Goal: Book appointment/travel/reservation

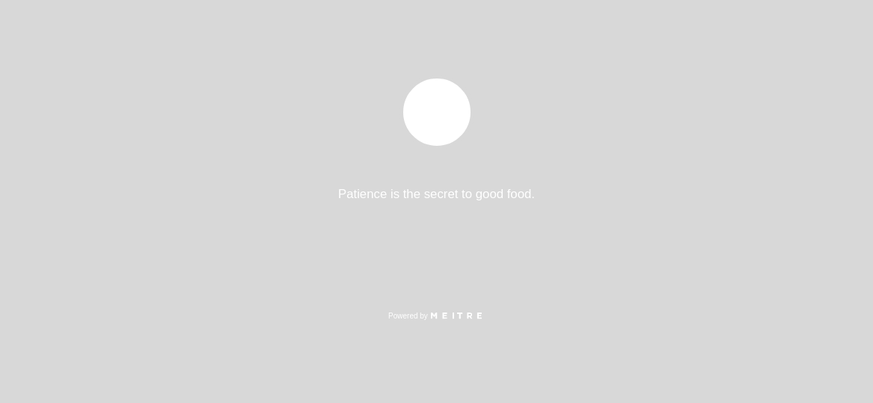
select select "es"
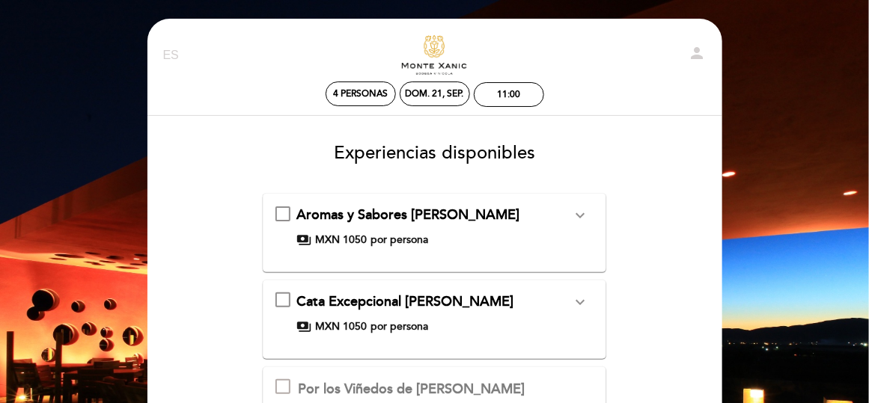
scroll to position [75, 0]
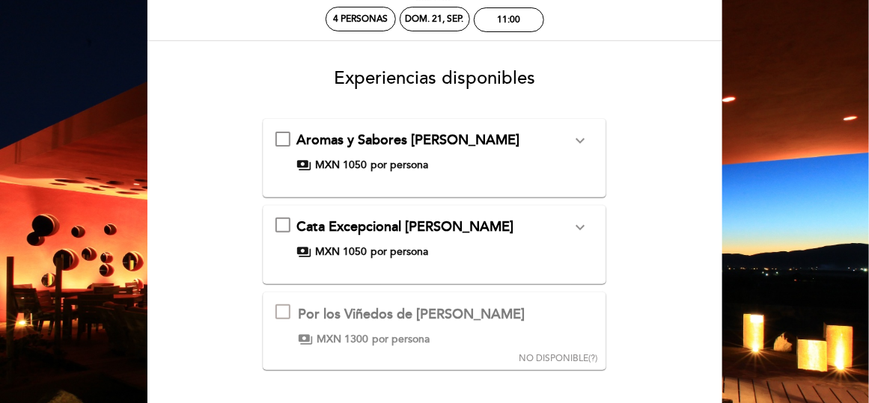
click at [586, 234] on icon "expand_more" at bounding box center [580, 227] width 18 height 18
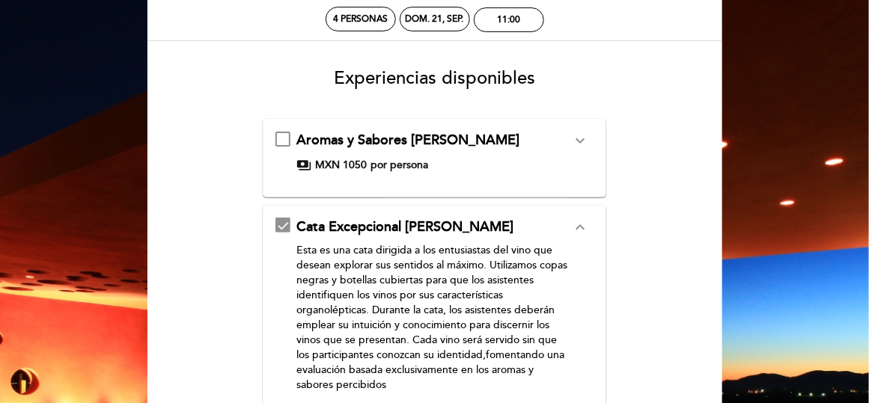
click at [587, 138] on icon "expand_more" at bounding box center [580, 141] width 18 height 18
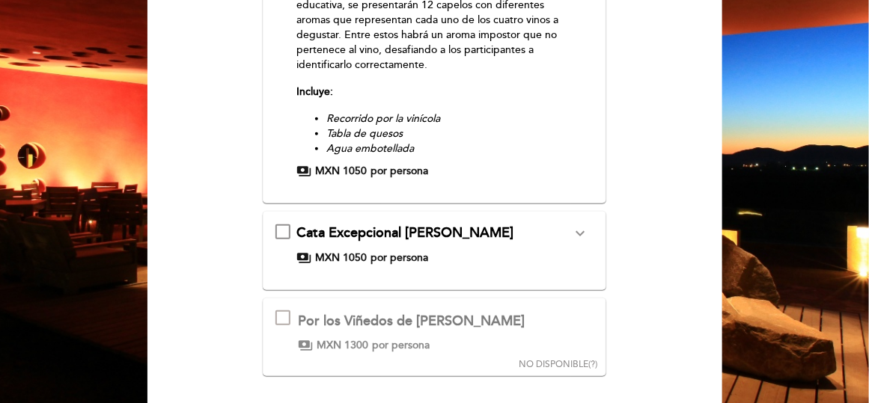
scroll to position [299, 0]
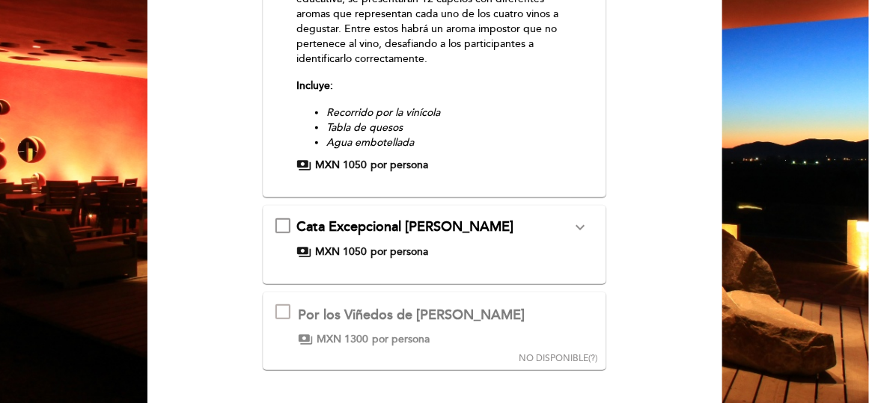
click at [586, 227] on icon "expand_more" at bounding box center [580, 227] width 18 height 18
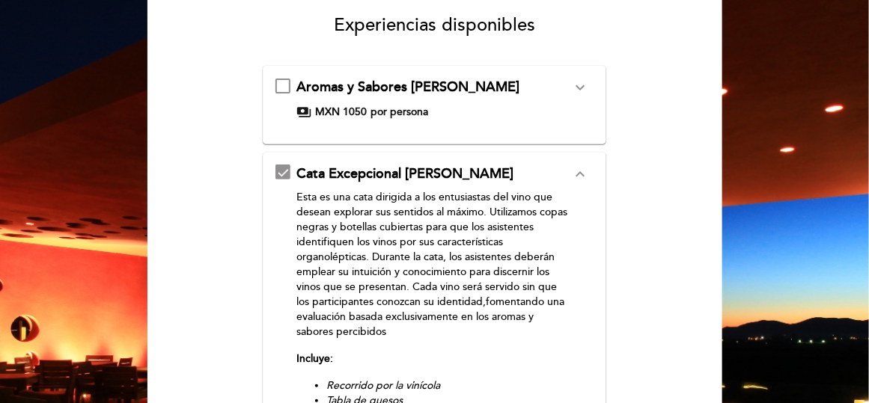
scroll to position [0, 0]
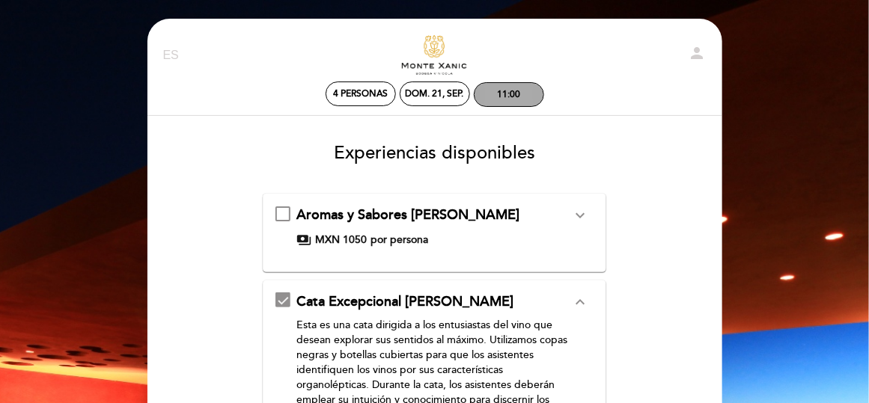
click at [504, 89] on div "11:00" at bounding box center [508, 94] width 23 height 11
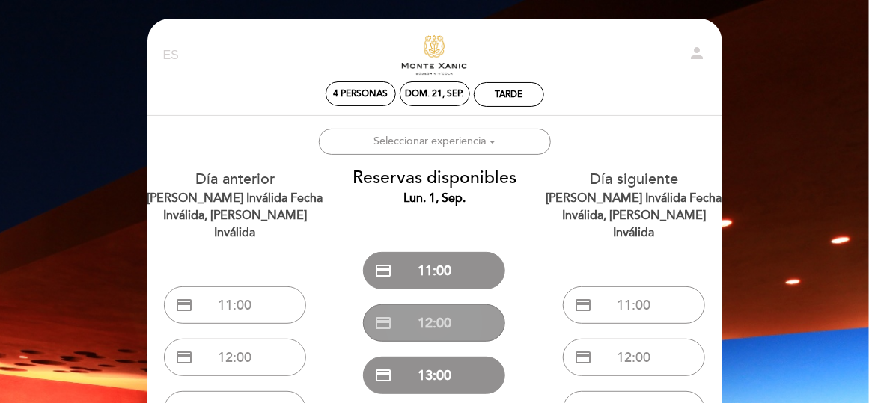
click at [481, 334] on button "credit_card 12:00" at bounding box center [434, 323] width 142 height 37
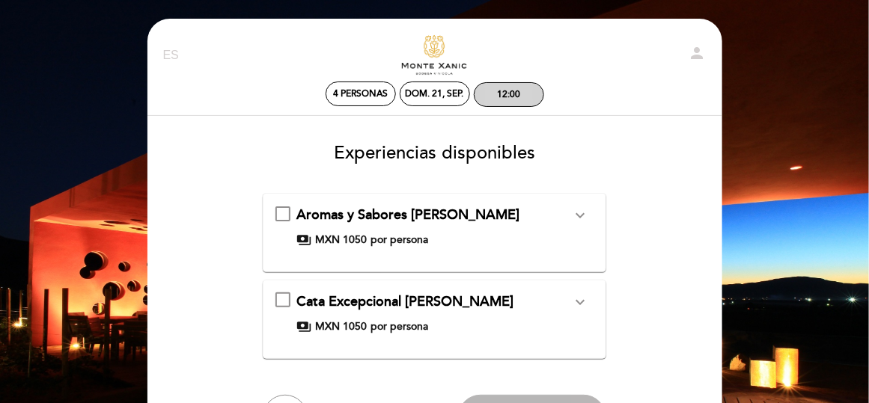
click at [513, 95] on div "12:00" at bounding box center [508, 94] width 23 height 11
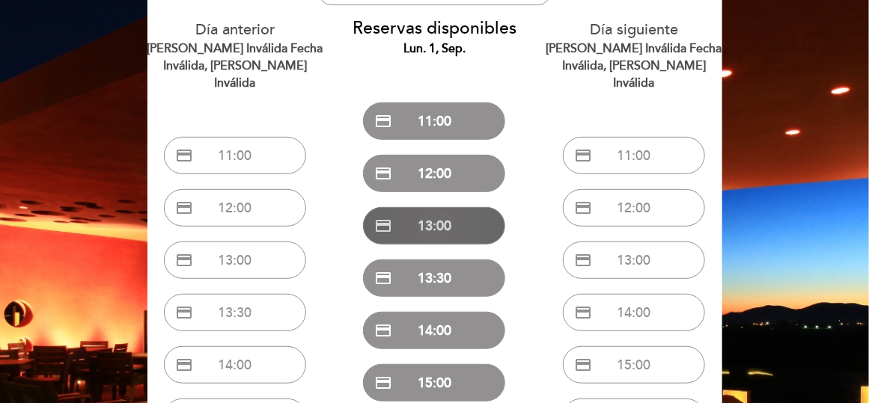
click at [429, 223] on button "credit_card 13:00" at bounding box center [434, 225] width 142 height 37
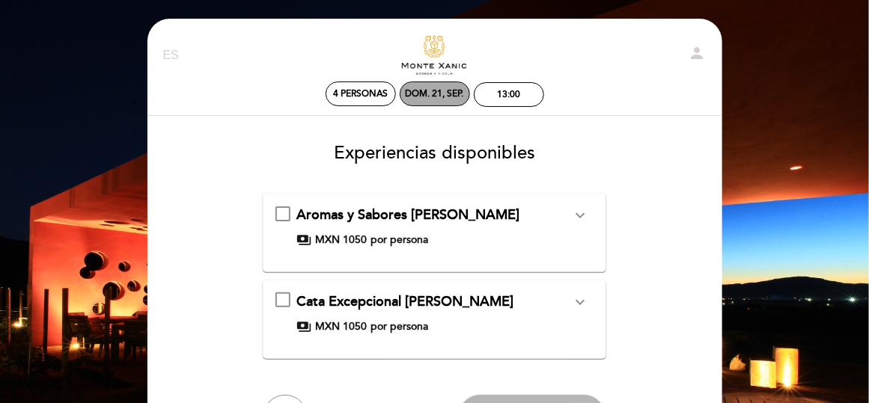
click at [438, 100] on div "dom. 21, sep." at bounding box center [435, 94] width 70 height 25
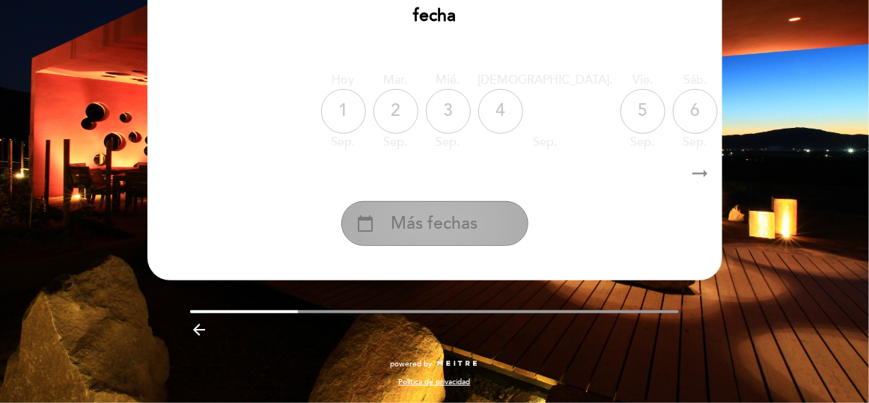
click at [456, 217] on span "Más fechas" at bounding box center [434, 224] width 87 height 25
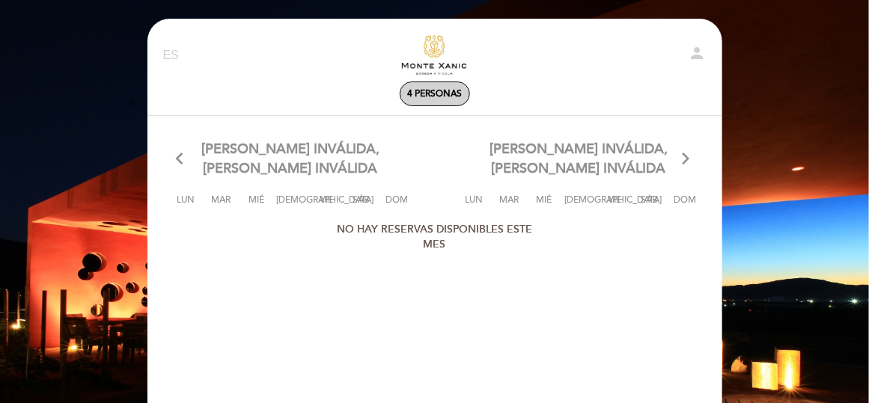
click at [430, 93] on span "4 personas" at bounding box center [434, 93] width 55 height 11
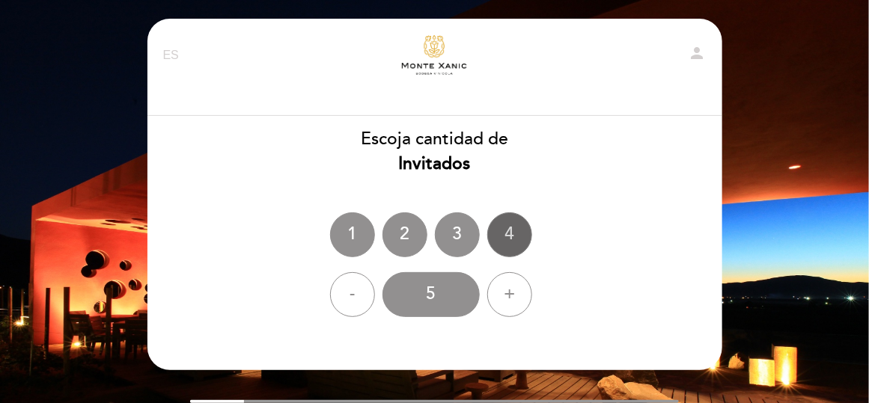
click at [510, 224] on div "4" at bounding box center [509, 235] width 45 height 45
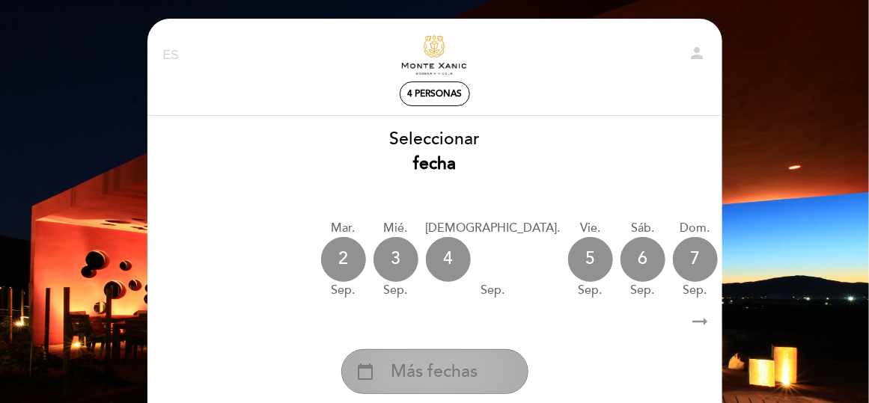
click at [393, 364] on span "Más fechas" at bounding box center [434, 372] width 87 height 25
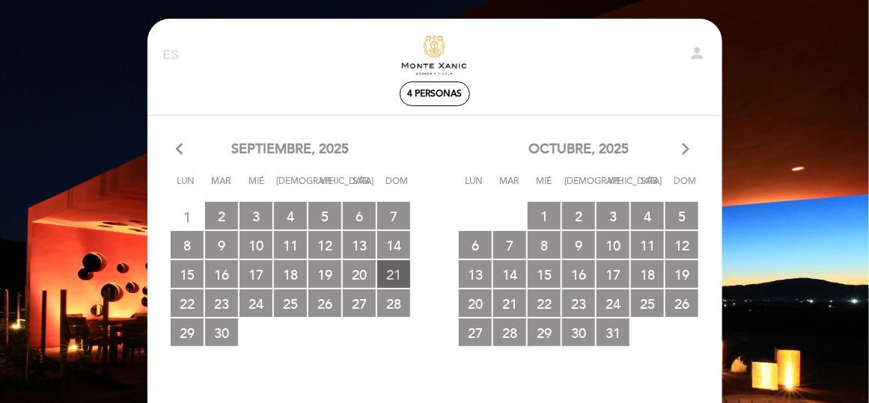
click at [400, 275] on span "21 RESERVAS DISPONIBLES" at bounding box center [393, 274] width 33 height 28
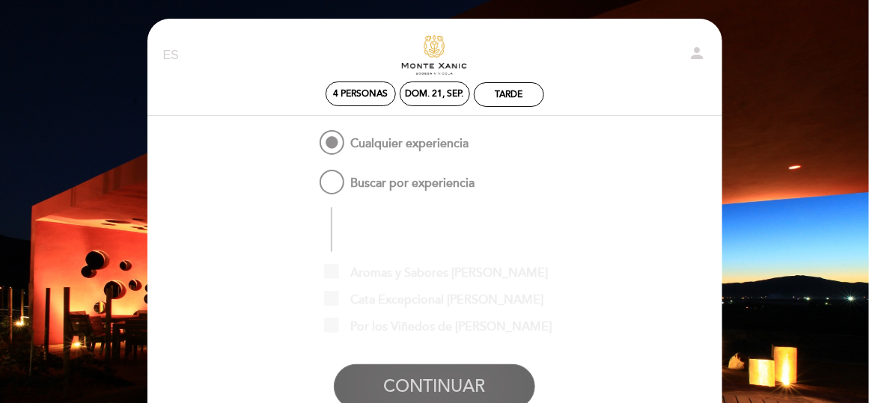
click at [433, 380] on button "CONTINUAR" at bounding box center [434, 386] width 201 height 45
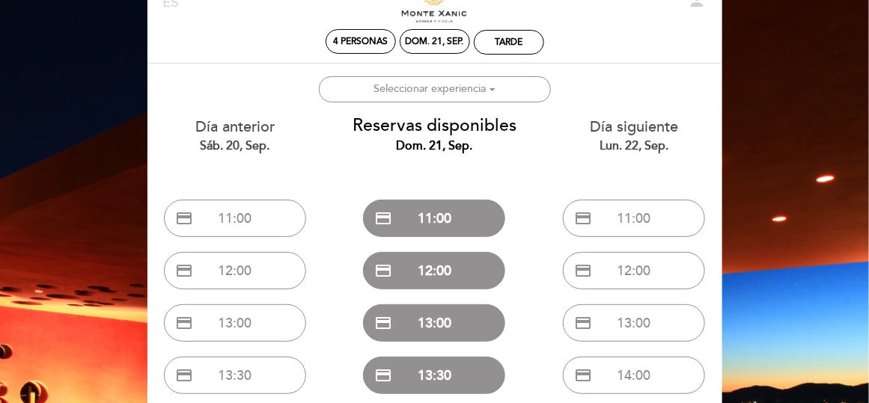
scroll to position [75, 0]
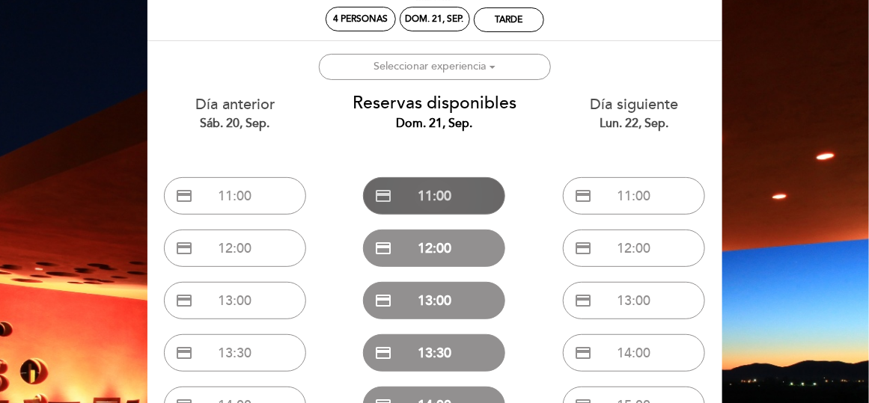
click at [410, 194] on button "credit_card 11:00" at bounding box center [434, 195] width 142 height 37
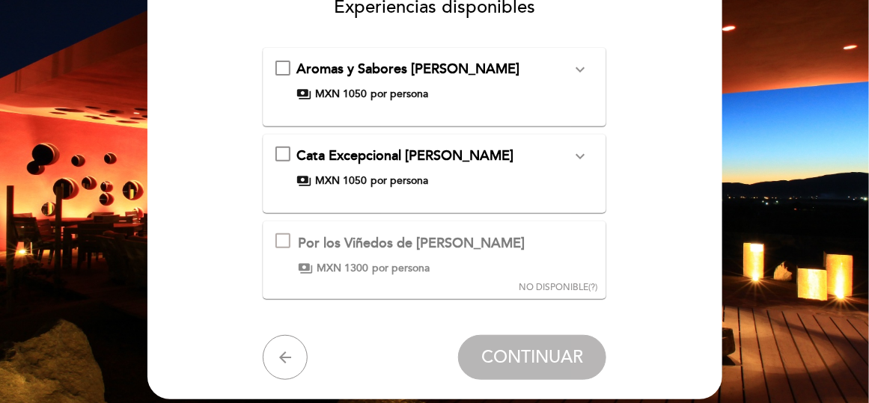
scroll to position [150, 0]
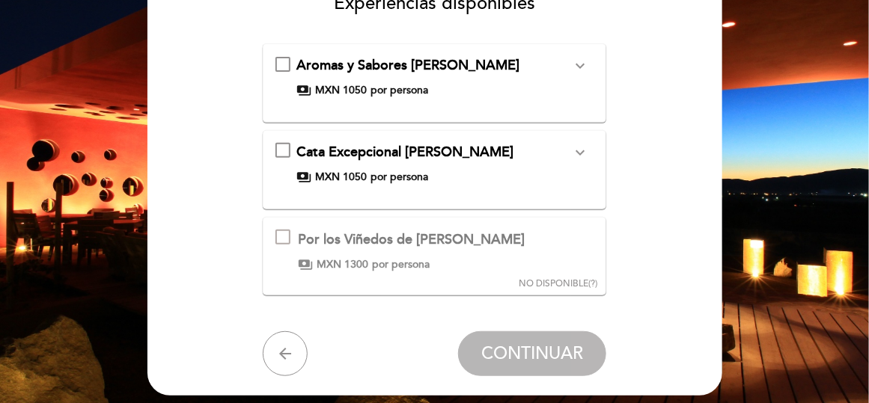
click at [577, 66] on icon "expand_more" at bounding box center [580, 66] width 18 height 18
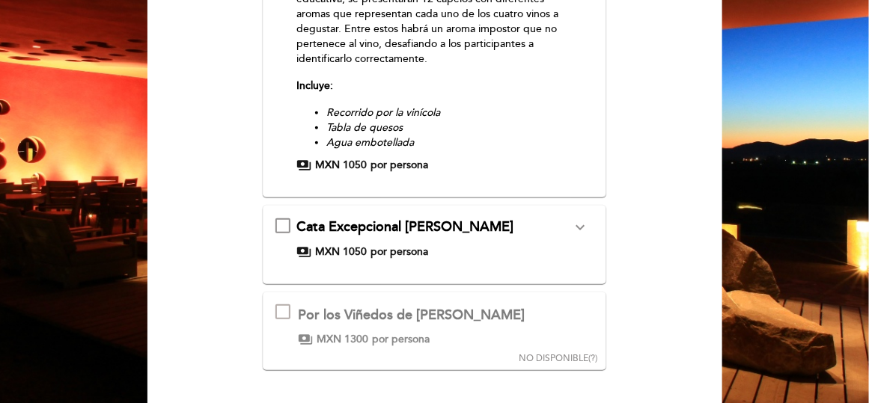
click at [281, 221] on div "Cata Excepcional [PERSON_NAME] expand_more Esta es una cata dirigida a los entu…" at bounding box center [434, 239] width 318 height 42
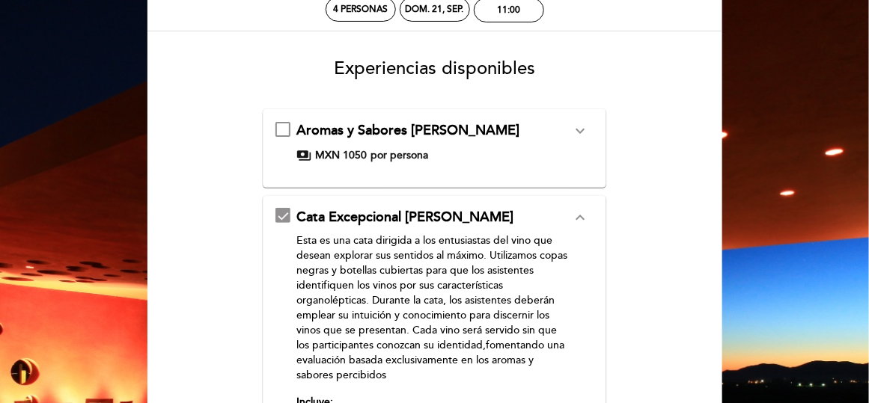
scroll to position [74, 0]
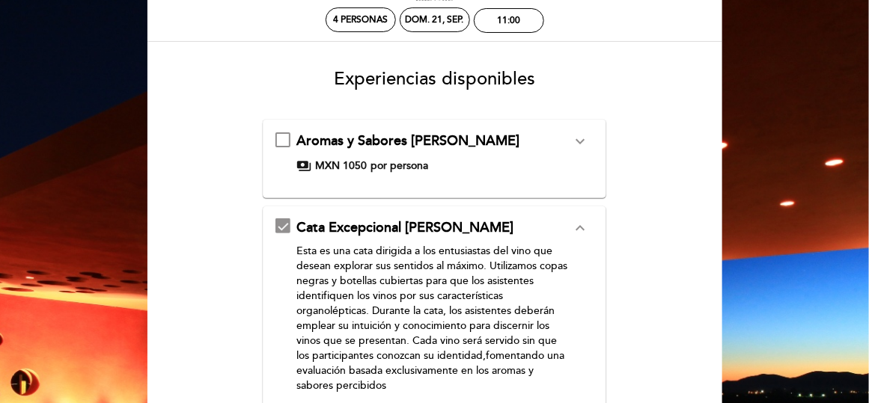
click at [581, 145] on icon "expand_more" at bounding box center [580, 141] width 18 height 18
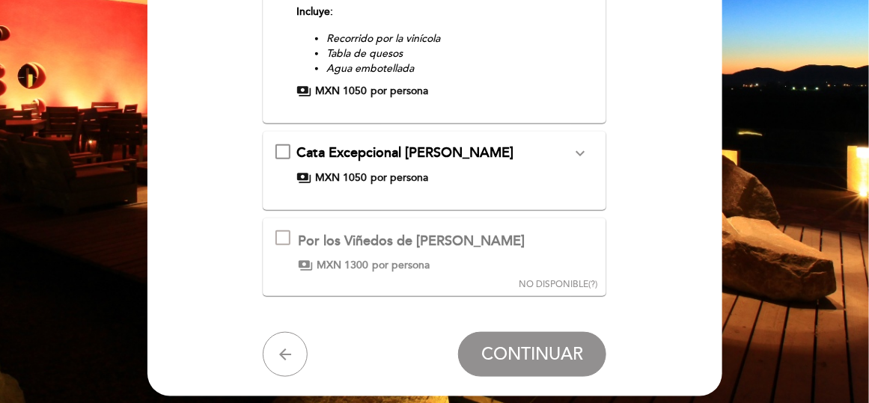
click at [586, 156] on icon "expand_more" at bounding box center [580, 153] width 18 height 18
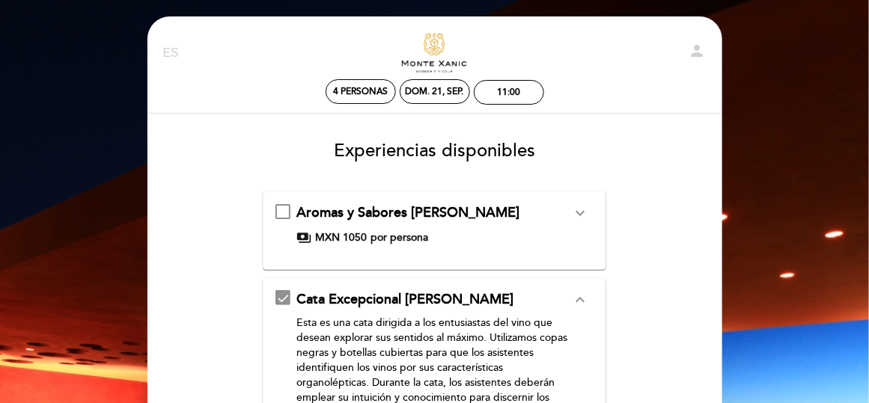
scroll to position [0, 0]
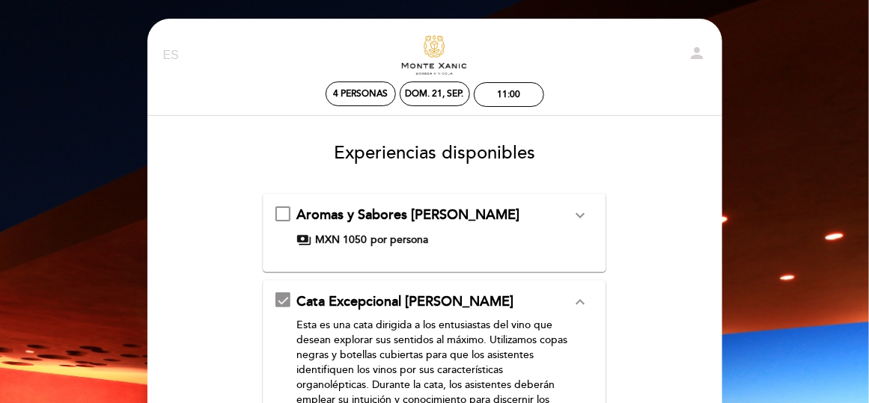
click at [575, 213] on icon "expand_more" at bounding box center [580, 216] width 18 height 18
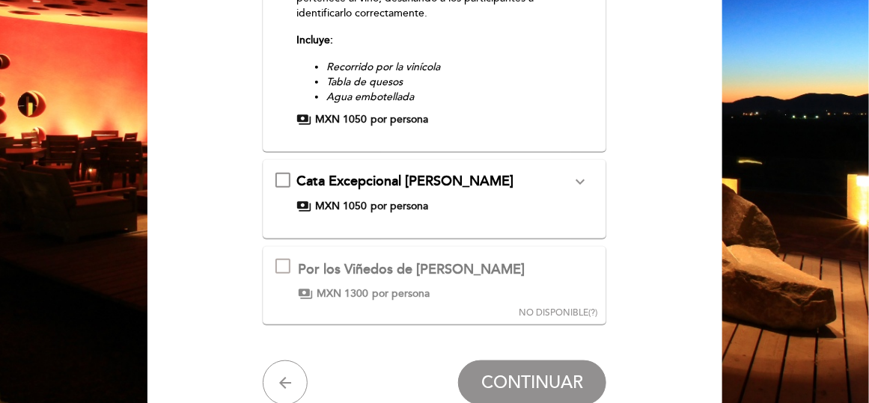
scroll to position [374, 0]
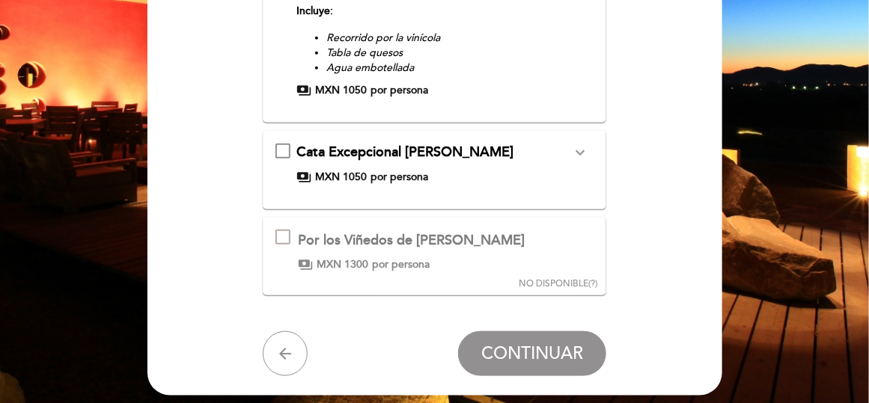
click at [587, 153] on icon "expand_more" at bounding box center [580, 153] width 18 height 18
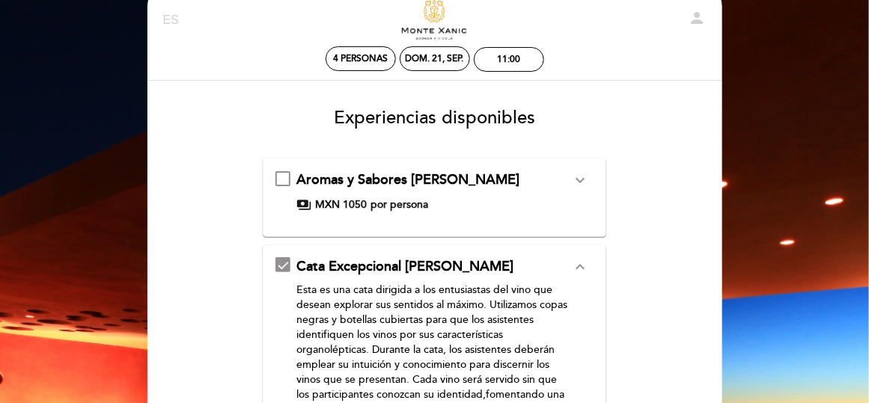
scroll to position [0, 0]
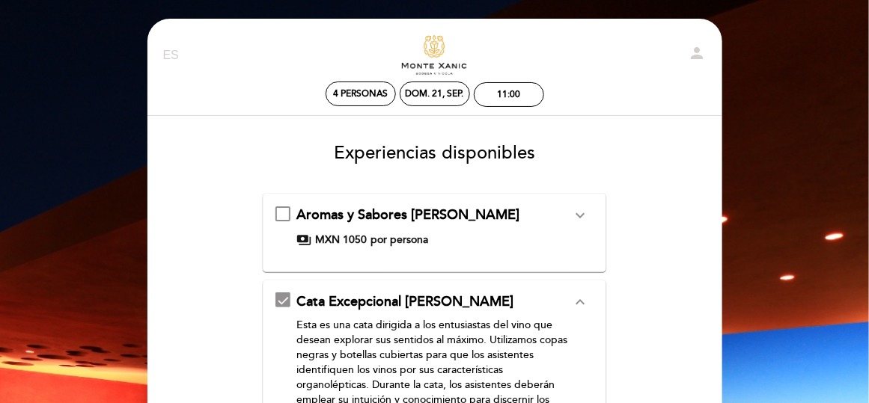
click at [548, 325] on p "Esta es una cata dirigida a los entusiastas del vino que desean explorar sus se…" at bounding box center [433, 393] width 275 height 150
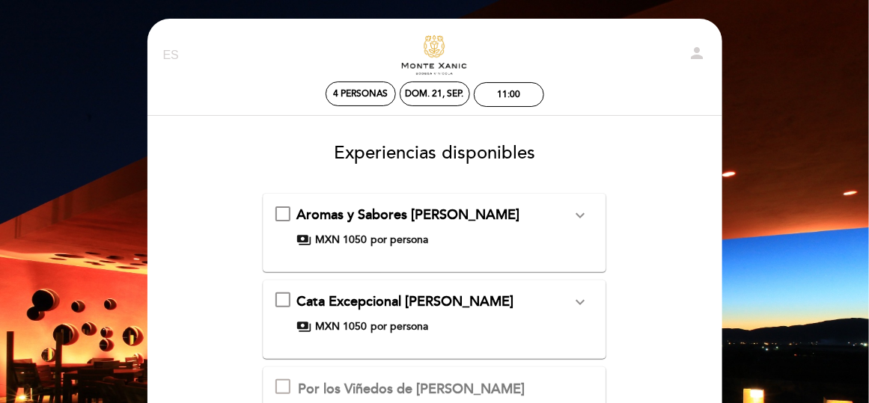
click at [506, 302] on div "Cata Excepcional [PERSON_NAME] expand_more" at bounding box center [433, 302] width 275 height 19
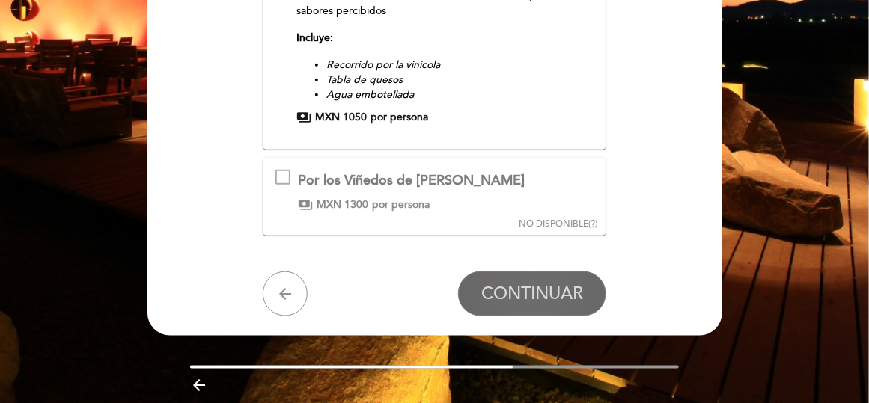
click at [557, 304] on button "CONTINUAR" at bounding box center [532, 294] width 148 height 45
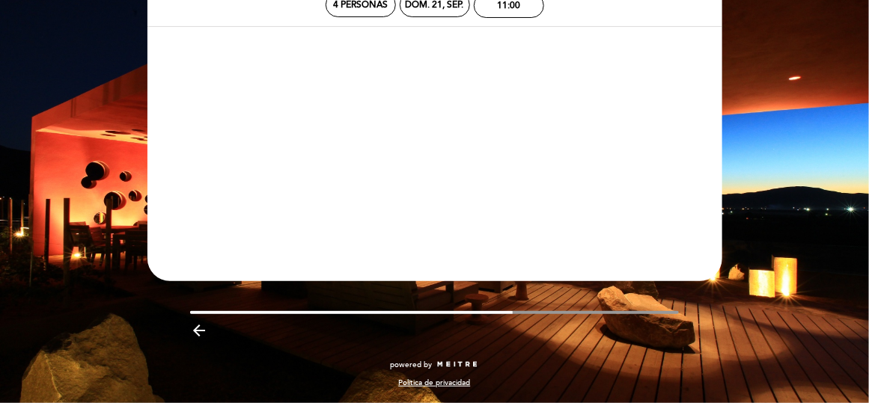
scroll to position [88, 0]
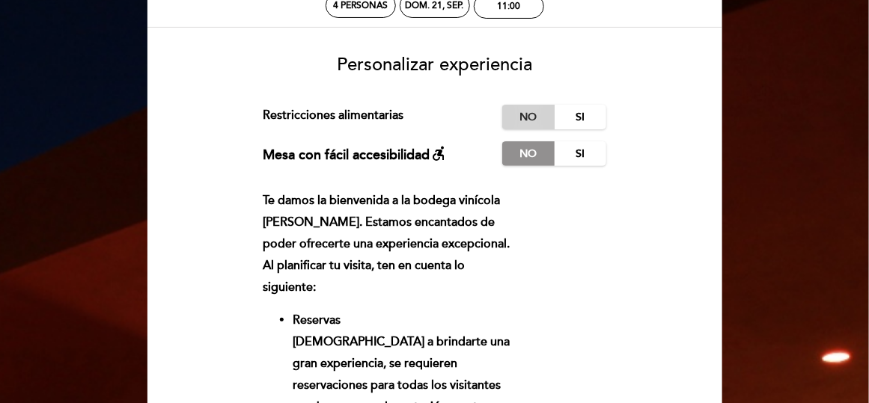
click at [526, 111] on label "No" at bounding box center [528, 117] width 52 height 25
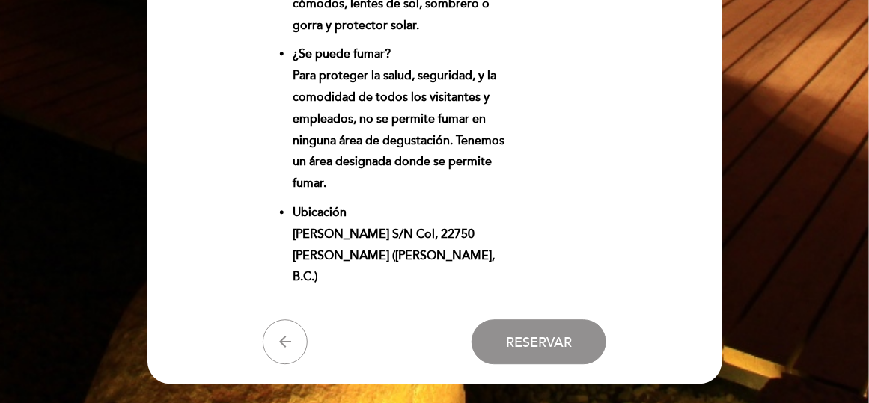
scroll to position [1191, 0]
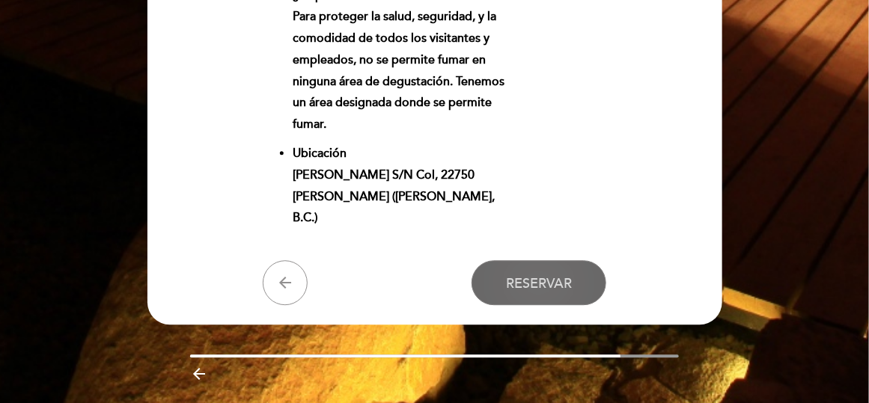
click at [531, 275] on span "Reservar" at bounding box center [539, 283] width 66 height 16
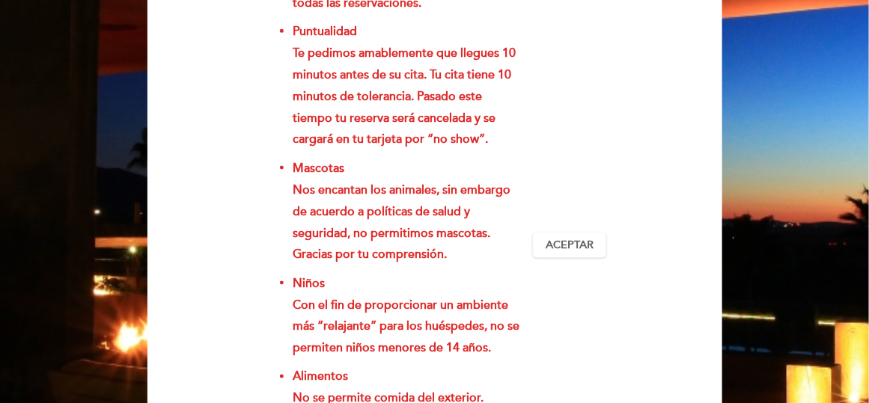
scroll to position [443, 0]
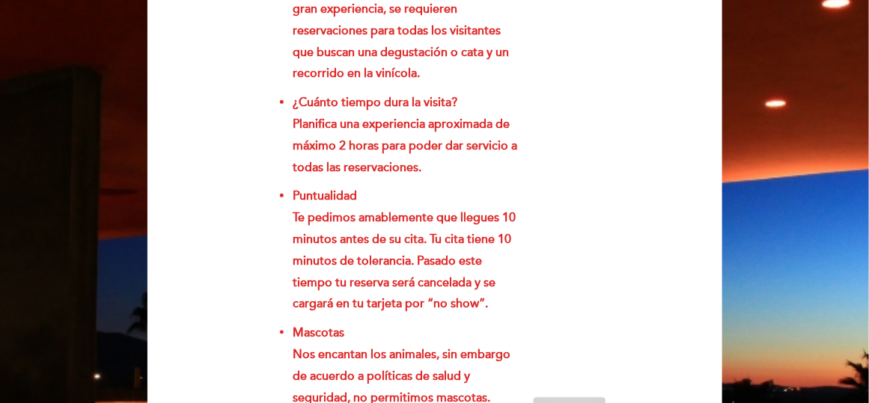
click at [570, 397] on button "Aceptar Aceptado" at bounding box center [569, 409] width 73 height 25
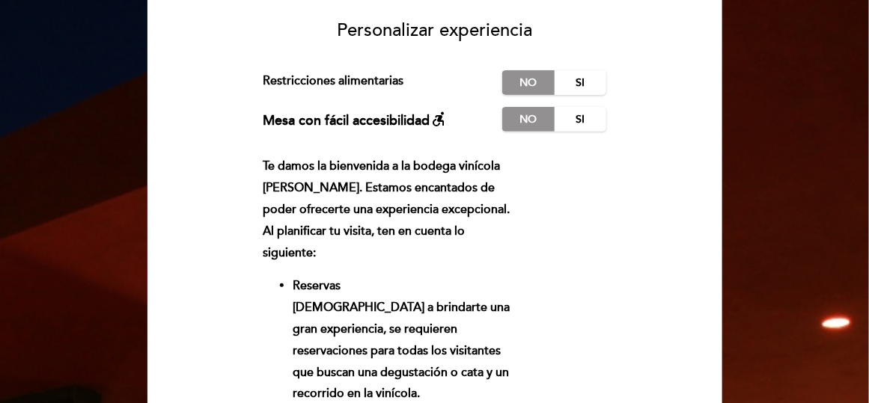
scroll to position [0, 0]
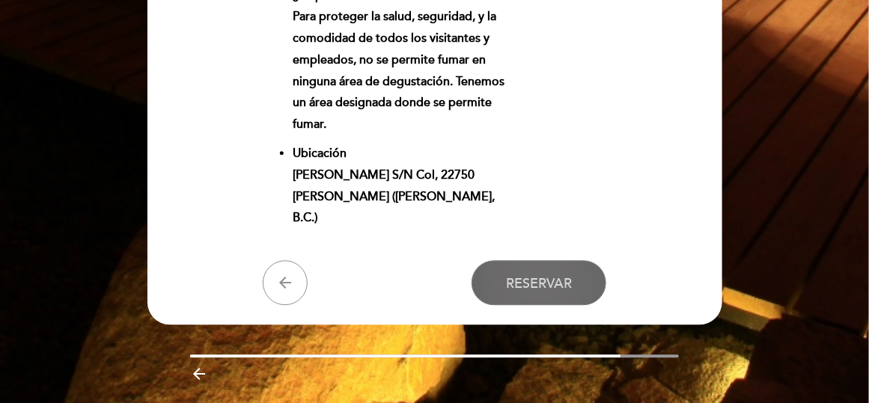
click at [550, 275] on span "Reservar" at bounding box center [539, 283] width 66 height 16
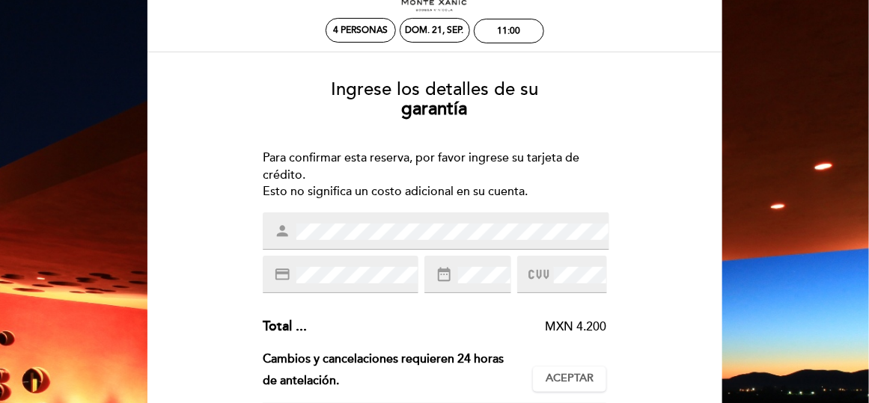
scroll to position [150, 0]
